Goal: Information Seeking & Learning: Learn about a topic

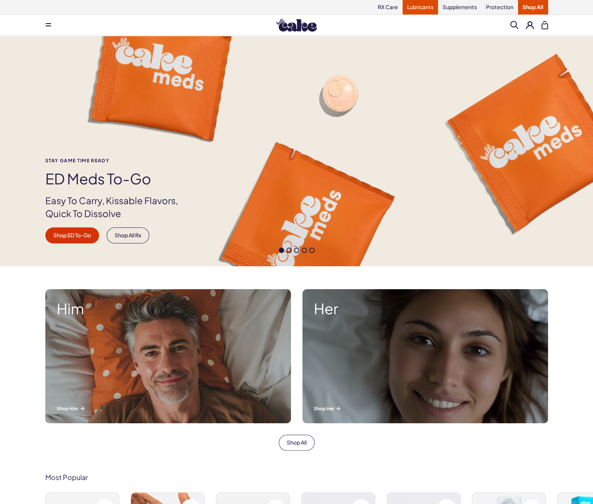
click at [421, 9] on link "Lubricants" at bounding box center [420, 7] width 35 height 14
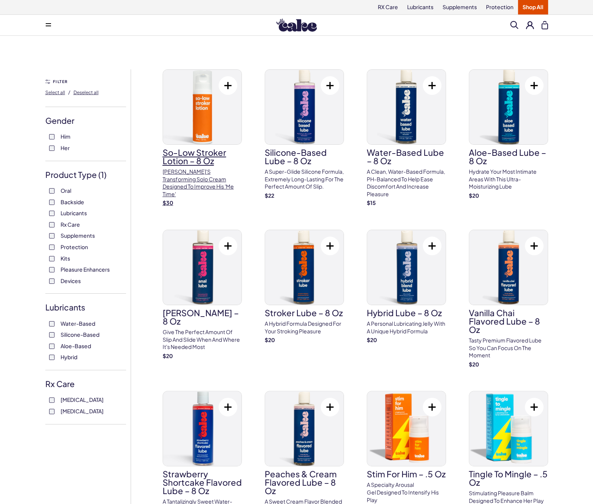
scroll to position [38, 0]
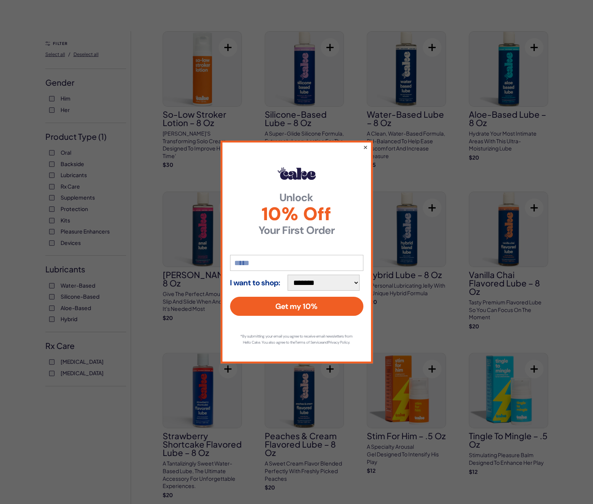
click at [364, 143] on div "**********" at bounding box center [297, 252] width 152 height 223
click at [363, 143] on button "×" at bounding box center [365, 147] width 5 height 9
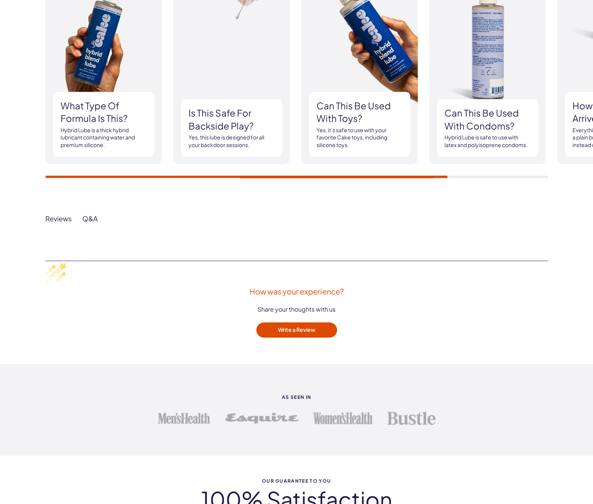
scroll to position [686, 0]
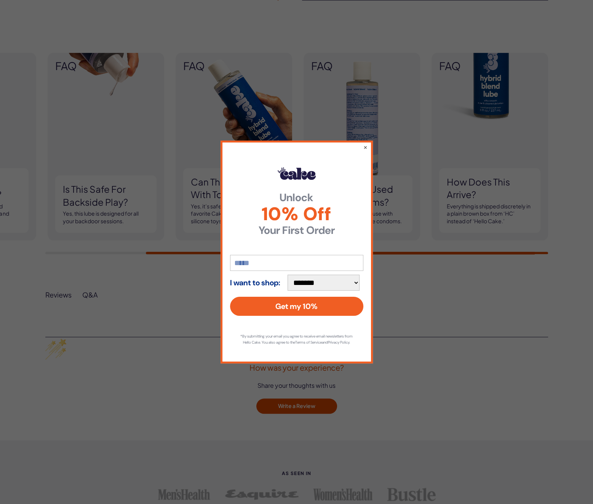
click at [369, 143] on div "**********" at bounding box center [297, 252] width 152 height 223
click at [367, 145] on button "×" at bounding box center [365, 147] width 5 height 9
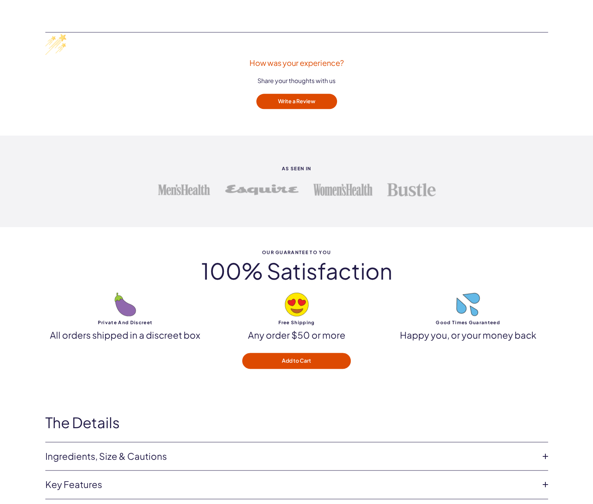
scroll to position [1181, 0]
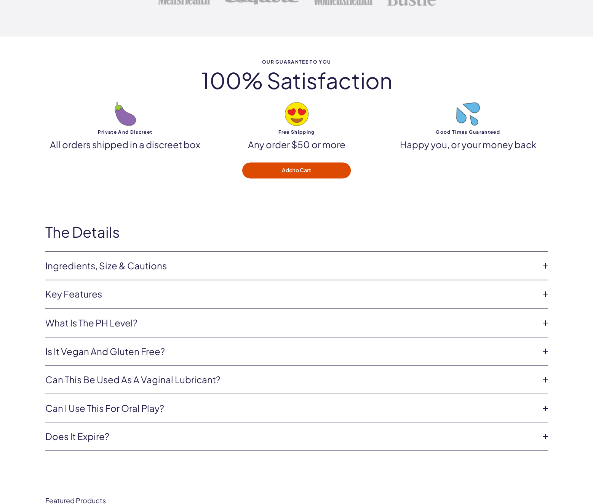
click at [135, 264] on link "Ingredients, Size & Cautions" at bounding box center [290, 266] width 491 height 13
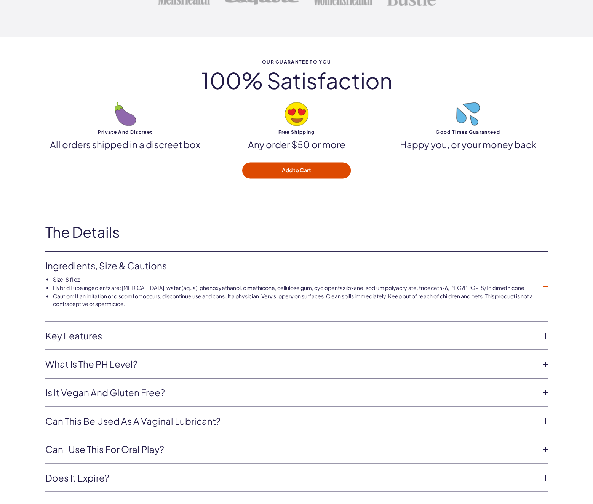
scroll to position [1334, 0]
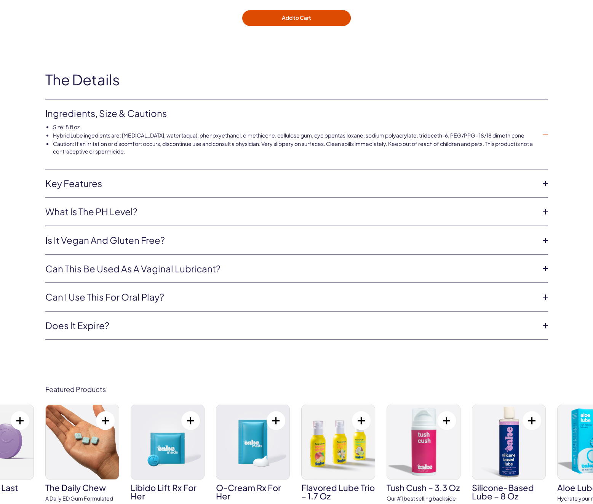
click at [231, 365] on div "Featured Products Cake ED Meds Quick dissolve ED Meds that work up to 3x faster…" at bounding box center [296, 470] width 593 height 216
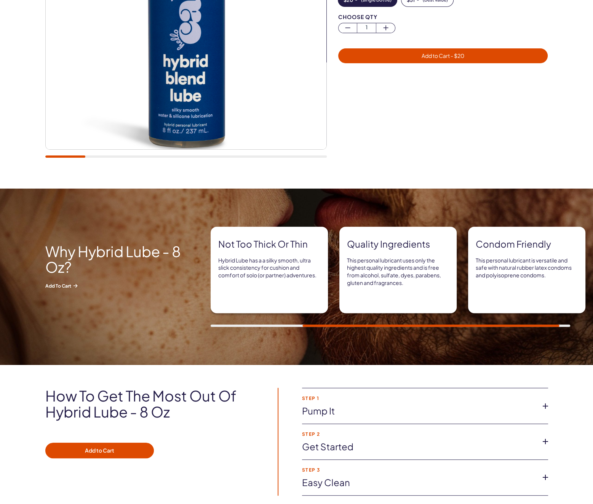
scroll to position [76, 0]
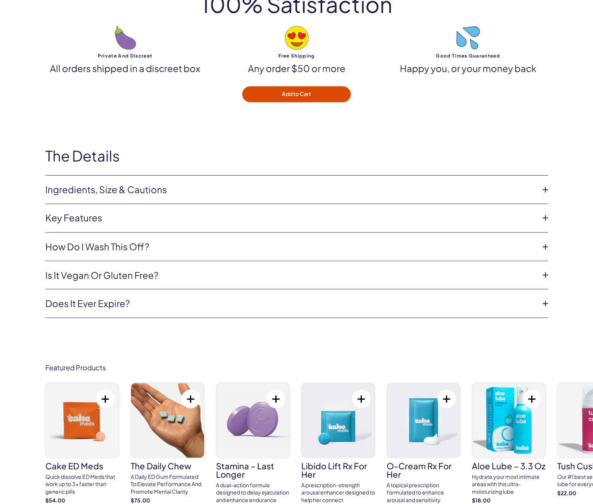
click at [107, 186] on link "Ingredients, Size & Cautions" at bounding box center [290, 189] width 491 height 13
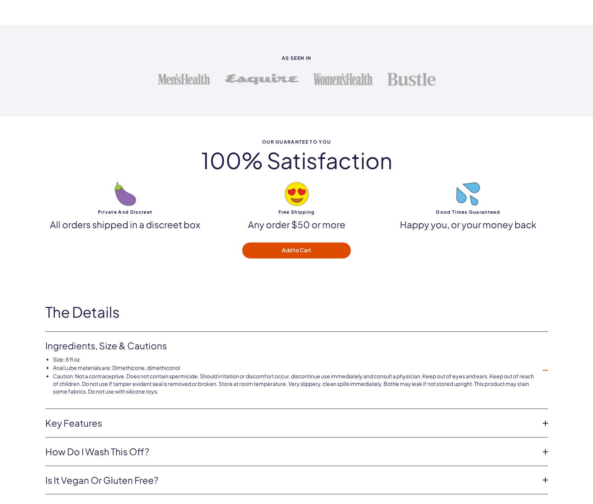
scroll to position [1292, 0]
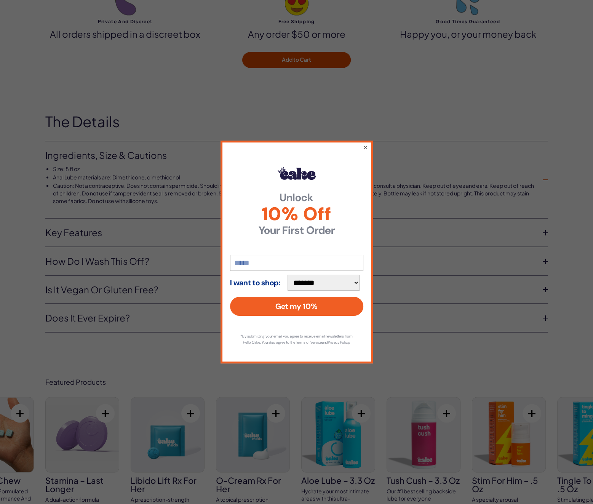
click at [370, 144] on div "**********" at bounding box center [297, 252] width 152 height 223
click at [365, 143] on button "×" at bounding box center [365, 147] width 5 height 9
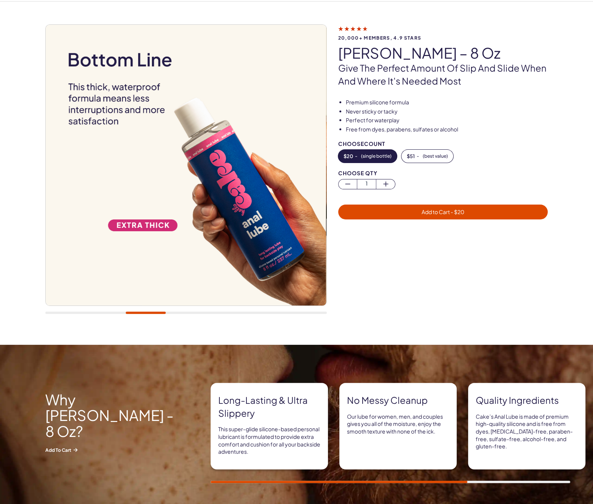
scroll to position [0, 0]
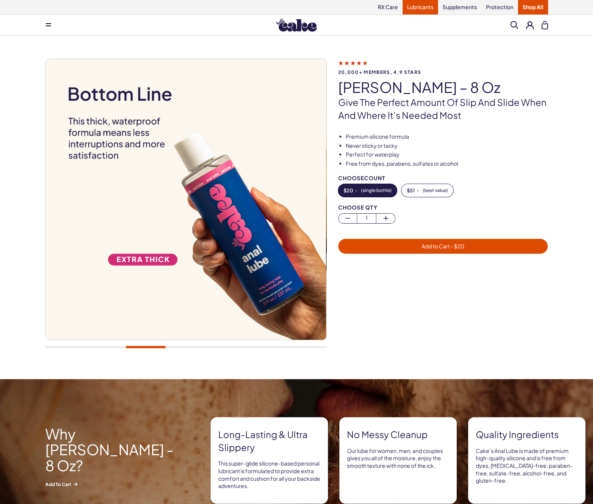
click at [411, 7] on link "Lubricants" at bounding box center [420, 7] width 35 height 14
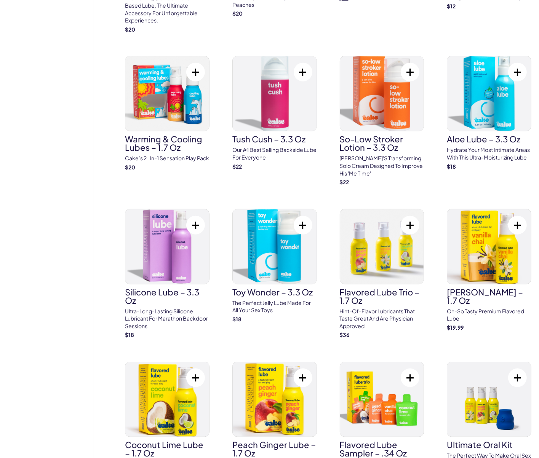
scroll to position [322, 0]
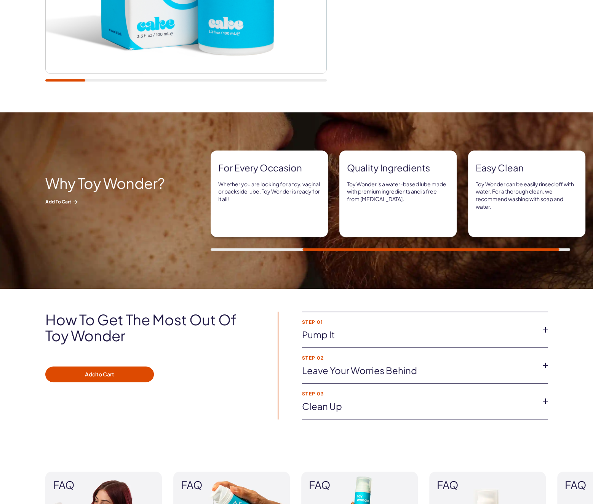
scroll to position [533, 0]
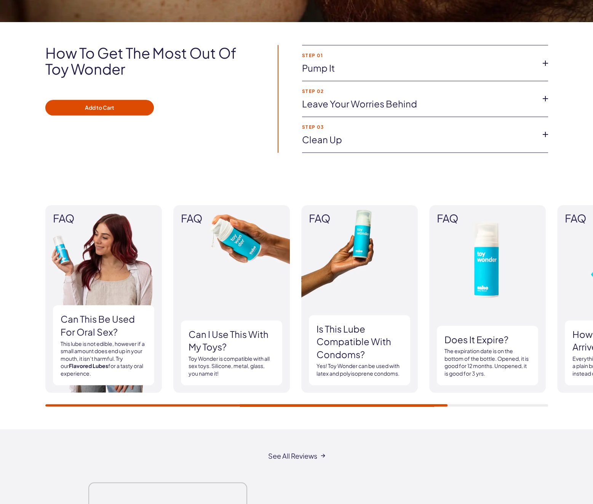
click at [224, 247] on img at bounding box center [231, 299] width 117 height 188
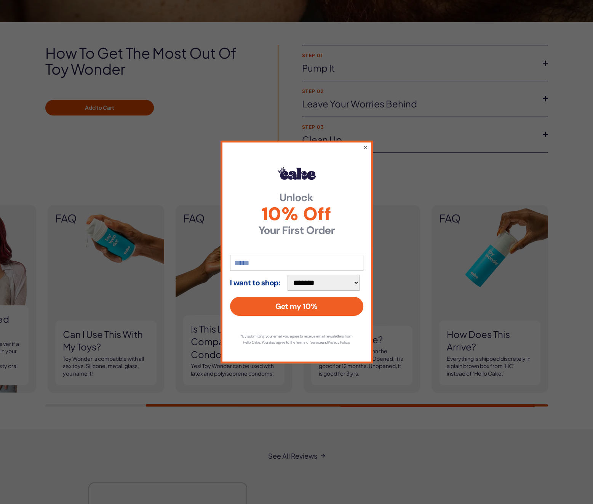
click at [368, 141] on div "**********" at bounding box center [297, 252] width 152 height 223
click at [372, 135] on div "**********" at bounding box center [296, 252] width 593 height 504
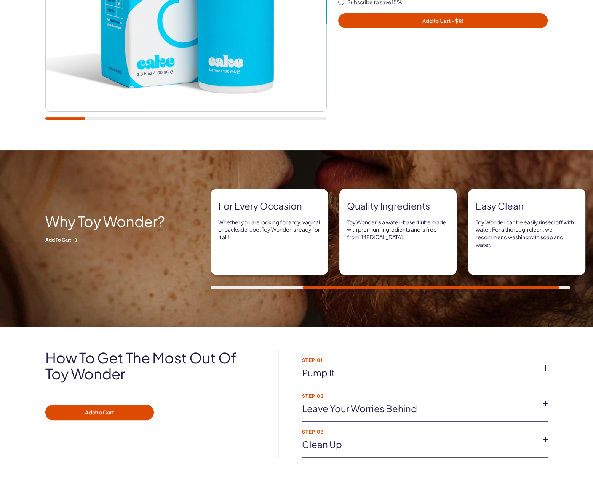
scroll to position [0, 0]
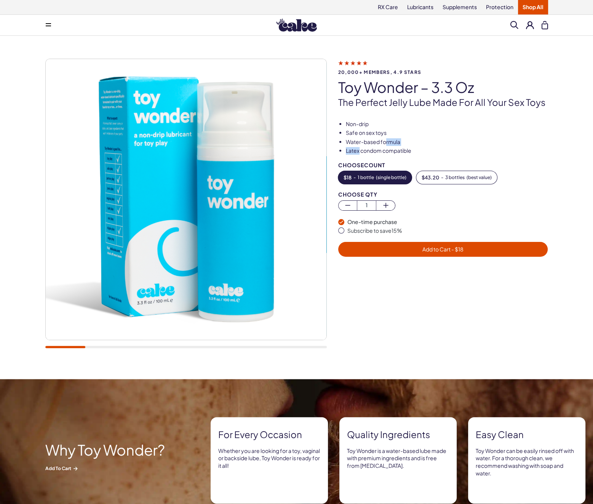
drag, startPoint x: 358, startPoint y: 146, endPoint x: 395, endPoint y: 136, distance: 38.0
click at [395, 136] on ul "Non-drip Safe on sex toys Water-based formula Latex condom compatible" at bounding box center [443, 137] width 210 height 34
click at [395, 136] on li "Safe on sex toys" at bounding box center [447, 133] width 202 height 8
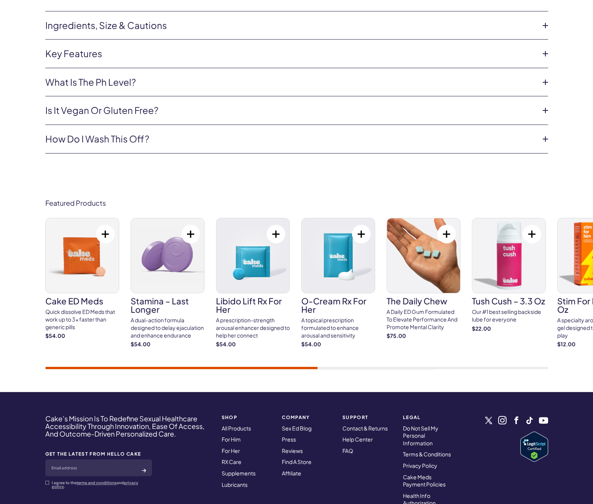
click at [131, 19] on link "Ingredients, Size & Cautions" at bounding box center [290, 25] width 491 height 13
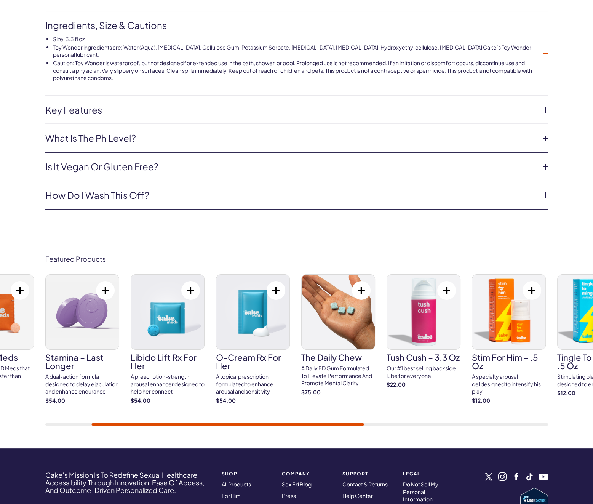
click at [261, 44] on li "Toy Wonder ingredients are: Water (Aqua), Glycerin, Cellulose Gum, Potassium So…" at bounding box center [294, 51] width 483 height 15
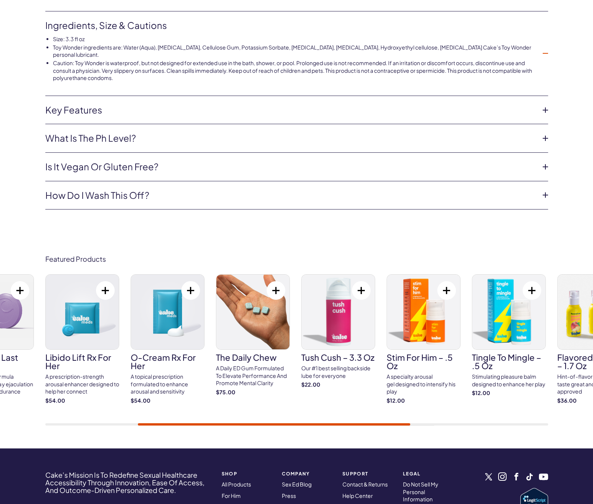
click at [261, 44] on li "Toy Wonder ingredients are: Water (Aqua), Glycerin, Cellulose Gum, Potassium So…" at bounding box center [294, 51] width 483 height 15
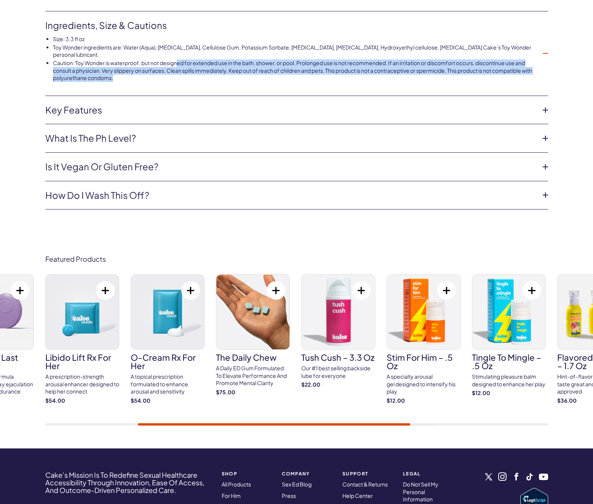
drag, startPoint x: 164, startPoint y: 61, endPoint x: 178, endPoint y: 51, distance: 16.2
click at [178, 59] on li "Caution: Toy Wonder is waterproof, but not designed for extended use in the bat…" at bounding box center [294, 70] width 483 height 22
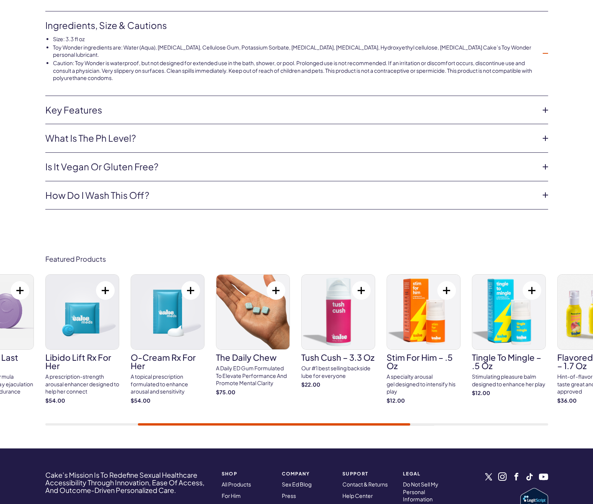
click at [280, 44] on li "Toy Wonder ingredients are: Water (Aqua), Glycerin, Cellulose Gum, Potassium So…" at bounding box center [294, 51] width 483 height 15
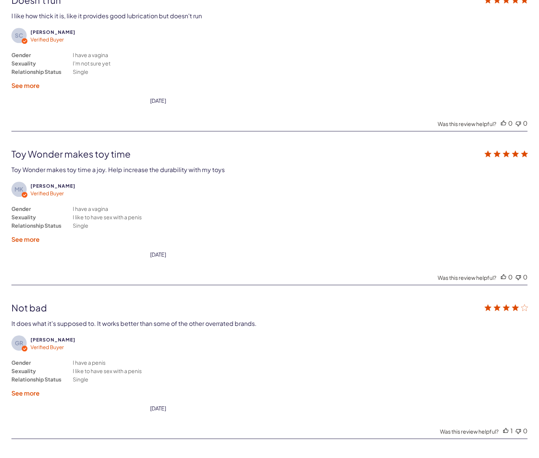
scroll to position [506, 0]
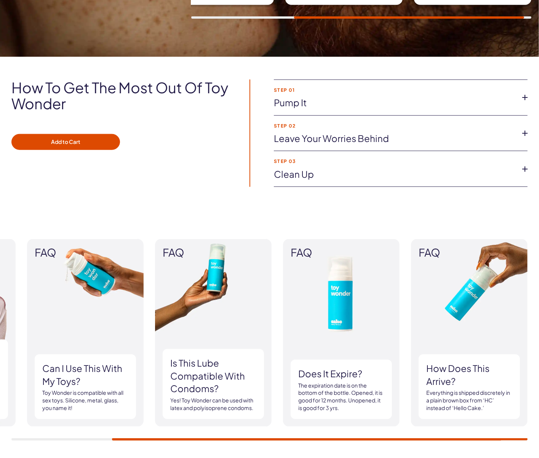
drag, startPoint x: 394, startPoint y: 196, endPoint x: 418, endPoint y: -5, distance: 202.6
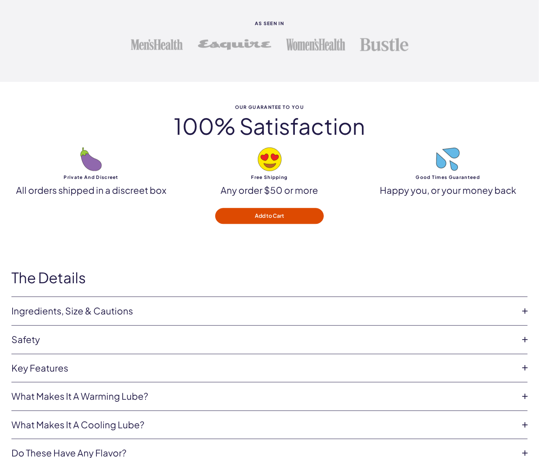
scroll to position [1316, 0]
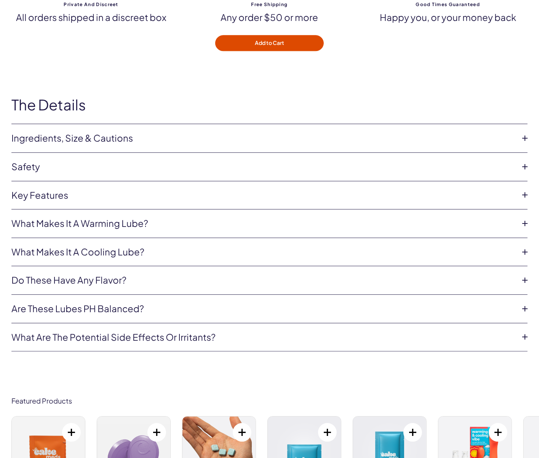
click at [102, 132] on link "Ingredients, Size & Cautions" at bounding box center [263, 138] width 504 height 13
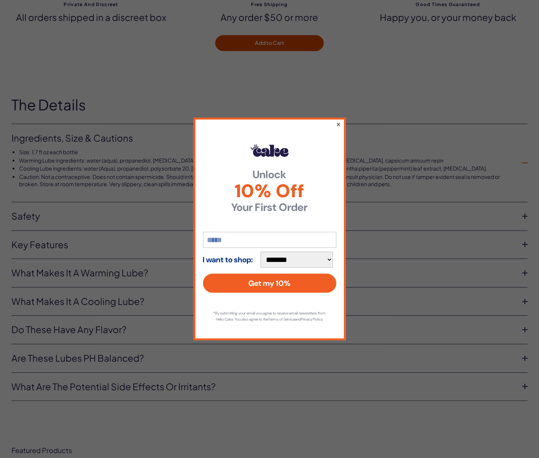
click at [337, 120] on button "×" at bounding box center [338, 124] width 5 height 9
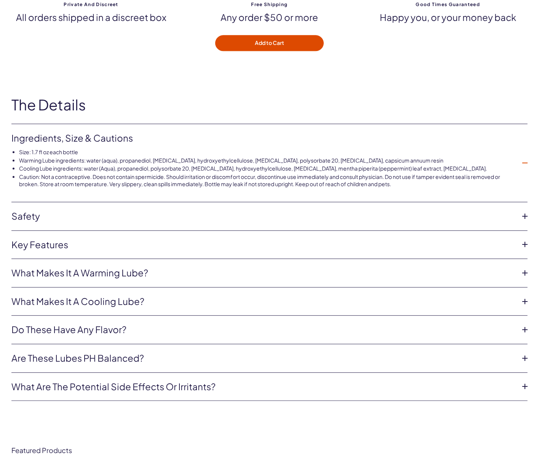
click at [22, 212] on link "Safety" at bounding box center [263, 216] width 504 height 13
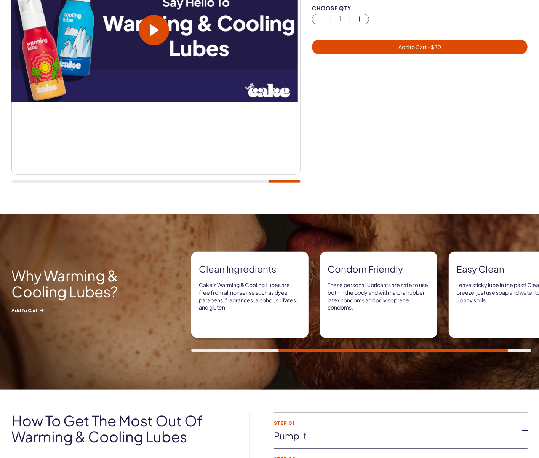
scroll to position [0, 0]
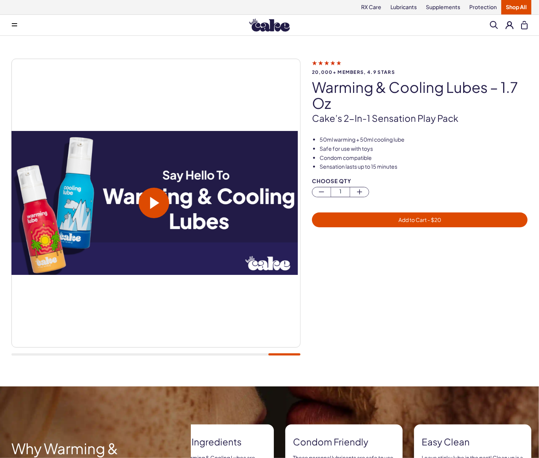
click at [418, 326] on div at bounding box center [425, 307] width 227 height 114
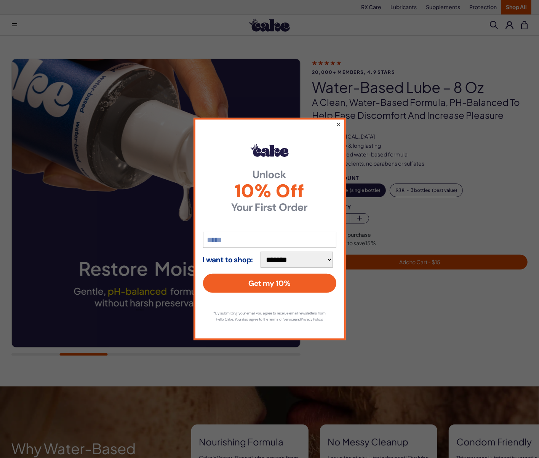
click at [339, 120] on button "×" at bounding box center [338, 124] width 5 height 9
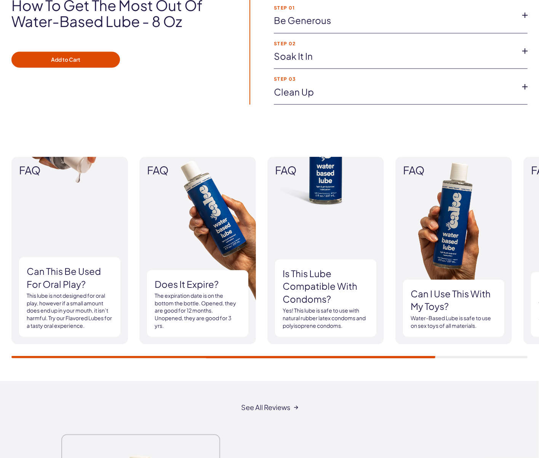
scroll to position [796, 0]
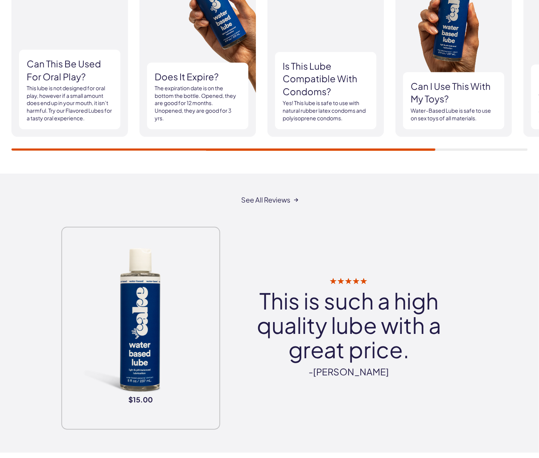
click at [42, 109] on p "This lube is not designed for oral play, however if a small amount does end up …" at bounding box center [70, 103] width 86 height 37
click at [77, 87] on p "This lube is not designed for oral play, however if a small amount does end up …" at bounding box center [70, 103] width 86 height 37
click at [88, 106] on p "This lube is not designed for oral play, however if a small amount does end up …" at bounding box center [70, 103] width 86 height 37
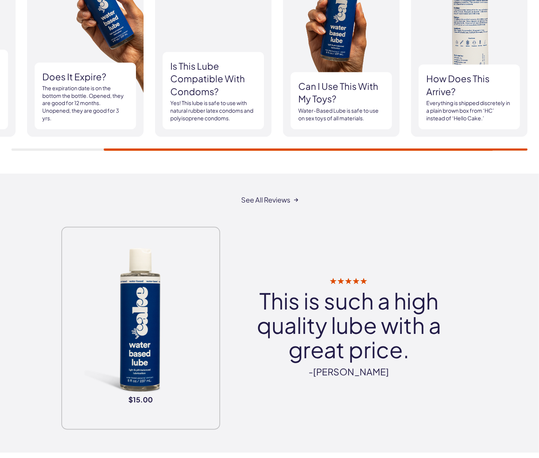
scroll to position [727, 0]
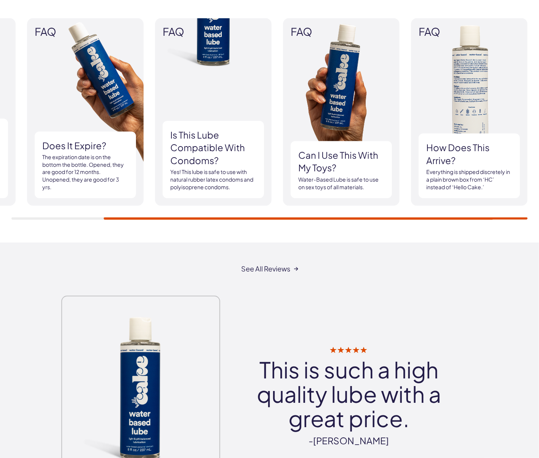
click at [464, 114] on img at bounding box center [469, 112] width 117 height 188
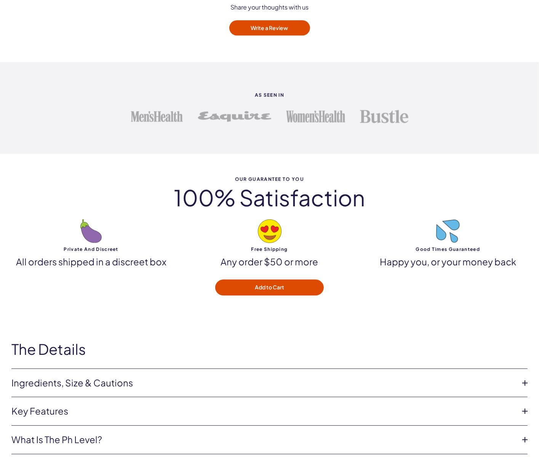
scroll to position [1524, 0]
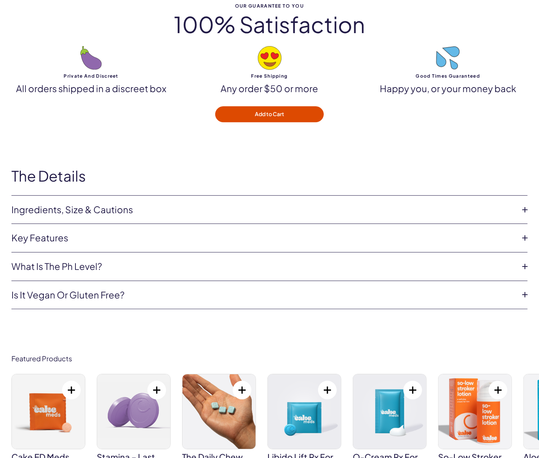
click at [134, 210] on link "Ingredients, Size & Cautions" at bounding box center [263, 209] width 504 height 13
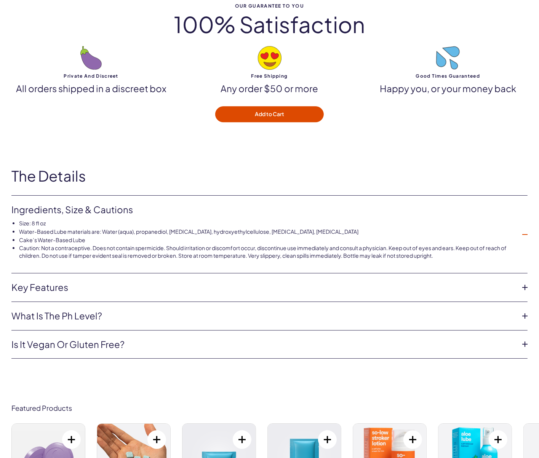
click at [159, 230] on li "Water-Based Lube materials are: Water (aqua), propanediol, gluconolactone, hydr…" at bounding box center [267, 232] width 497 height 8
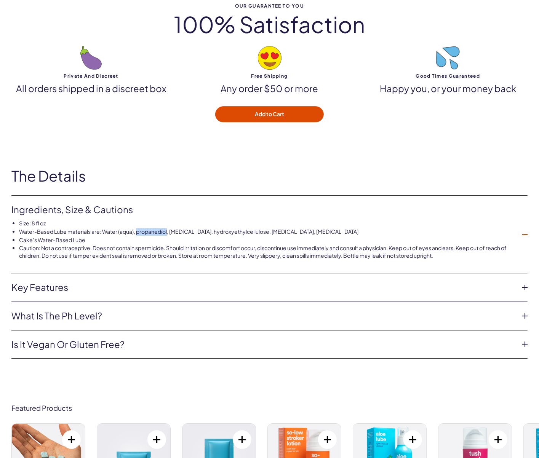
copy li "propanediol"
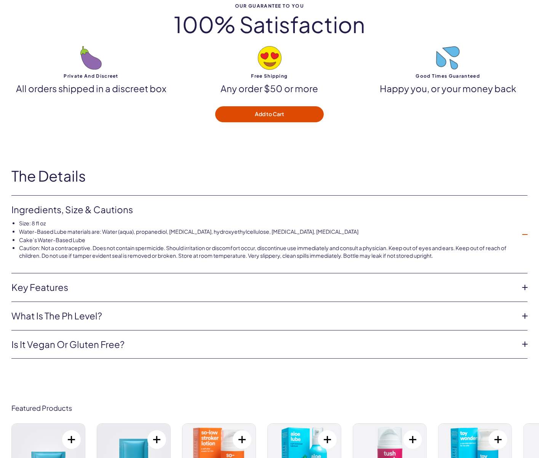
scroll to position [0, 0]
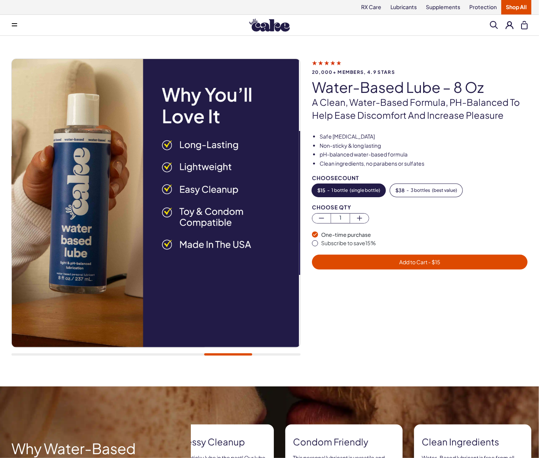
drag, startPoint x: 252, startPoint y: 180, endPoint x: 243, endPoint y: -71, distance: 251.3
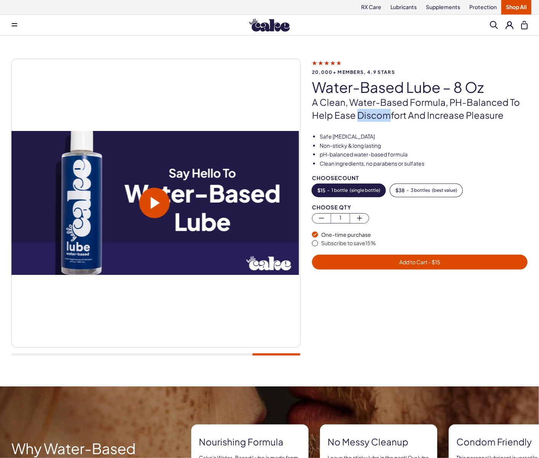
drag, startPoint x: 390, startPoint y: 125, endPoint x: 359, endPoint y: 127, distance: 31.7
click at [359, 127] on div "20,000+ members, 4.9 stars Water-Based Lube – 8 oz A clean, water-based formula…" at bounding box center [269, 211] width 516 height 305
click at [359, 126] on div "20,000+ members, 4.9 stars Water-Based Lube – 8 oz A clean, water-based formula…" at bounding box center [269, 211] width 516 height 305
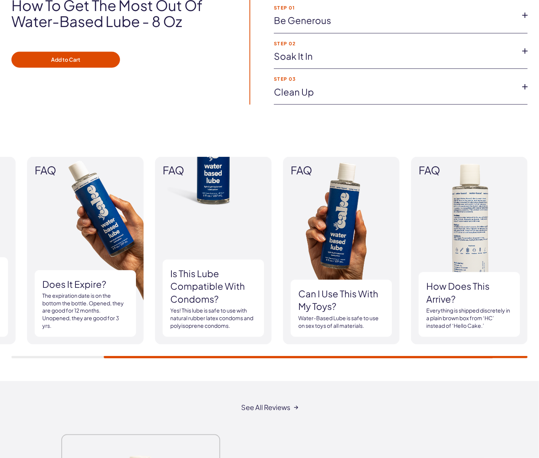
scroll to position [554, 0]
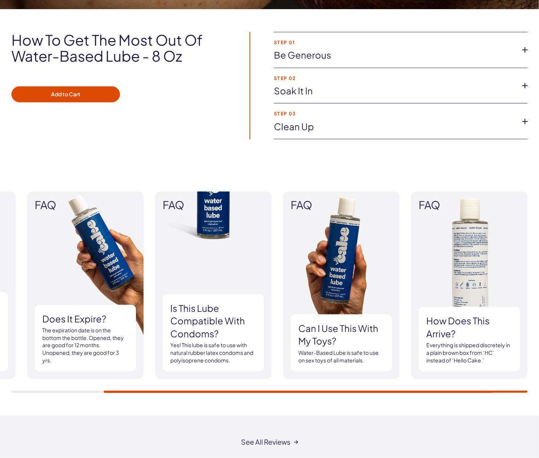
click at [364, 96] on link "Soak it in" at bounding box center [395, 91] width 242 height 13
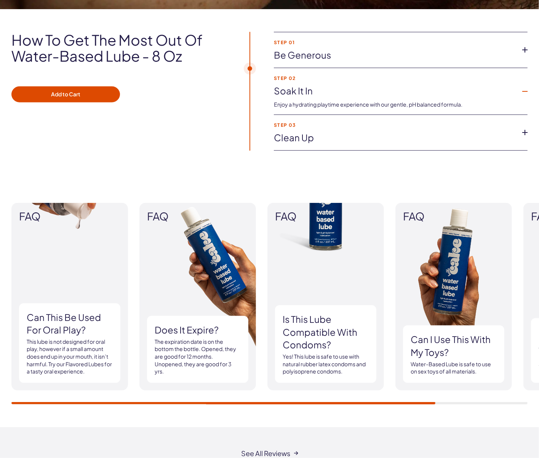
click at [334, 53] on link "Be generous" at bounding box center [395, 55] width 242 height 13
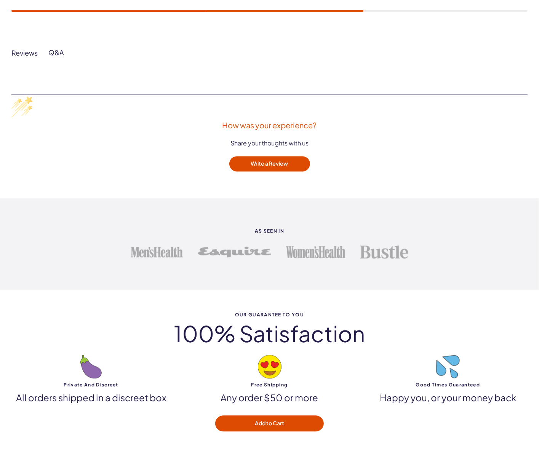
scroll to position [1177, 0]
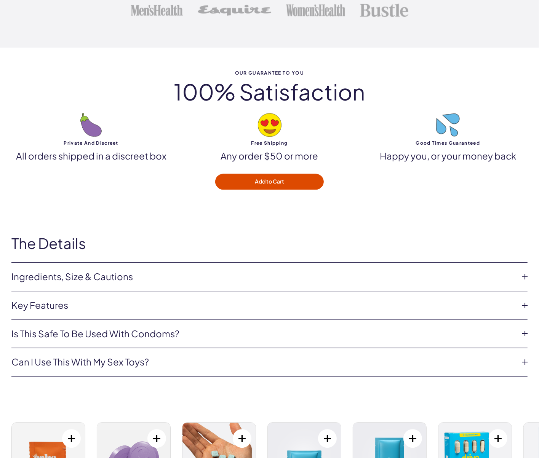
click at [68, 278] on link "Ingredients, Size & Cautions" at bounding box center [263, 277] width 504 height 13
